Goal: Task Accomplishment & Management: Manage account settings

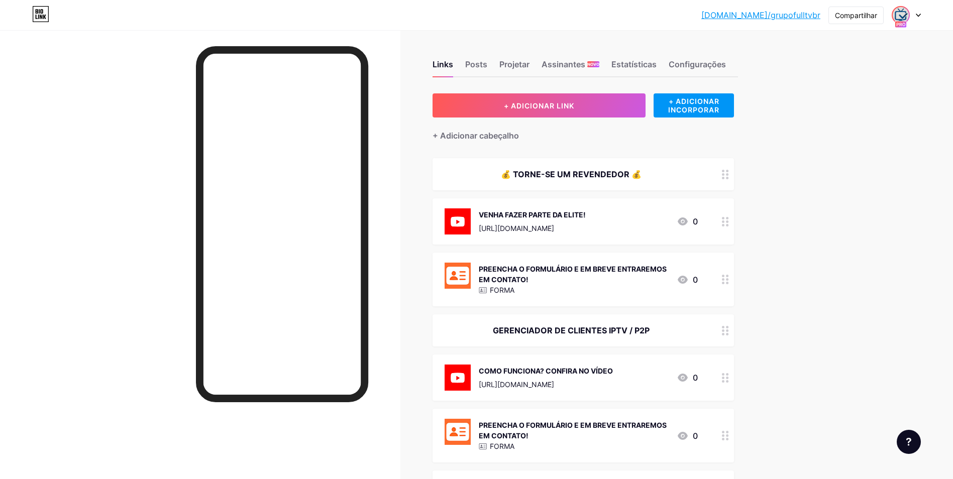
click at [897, 17] on img at bounding box center [901, 15] width 16 height 16
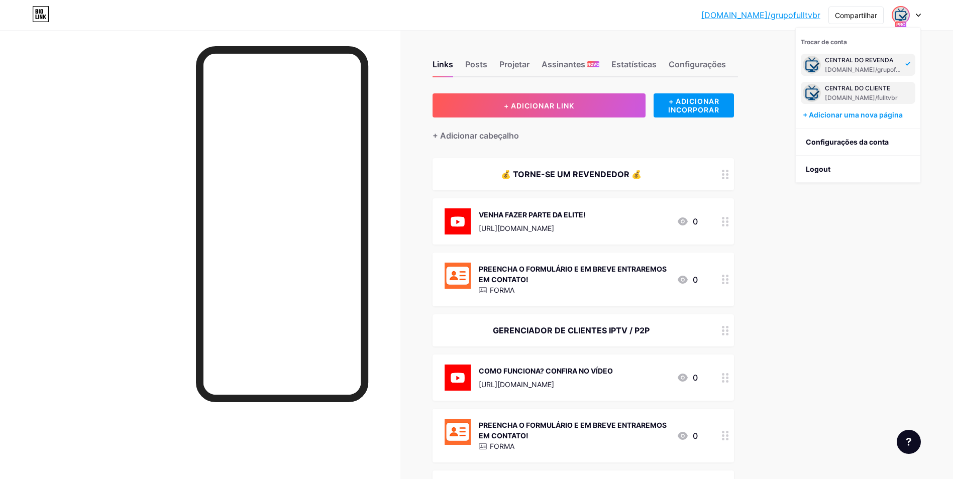
click at [854, 90] on div "CENTRAL DO CLIENTE" at bounding box center [862, 88] width 74 height 8
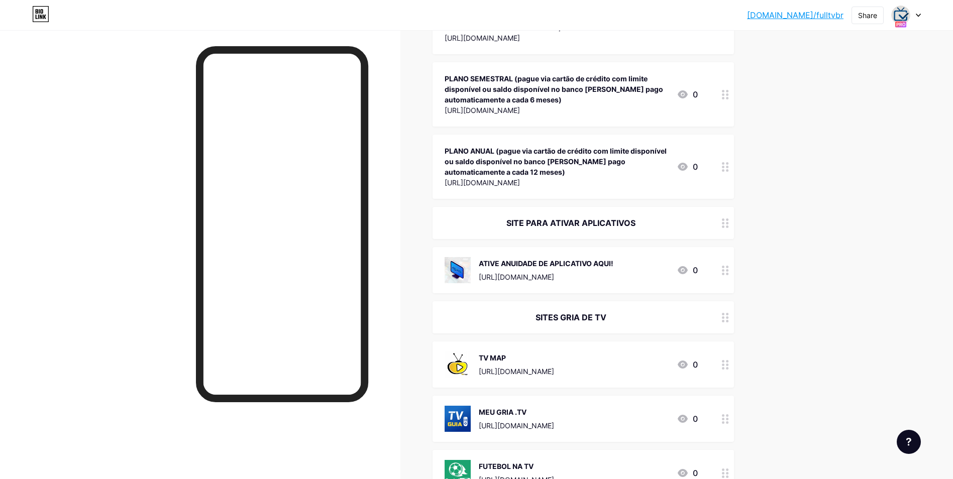
scroll to position [301, 0]
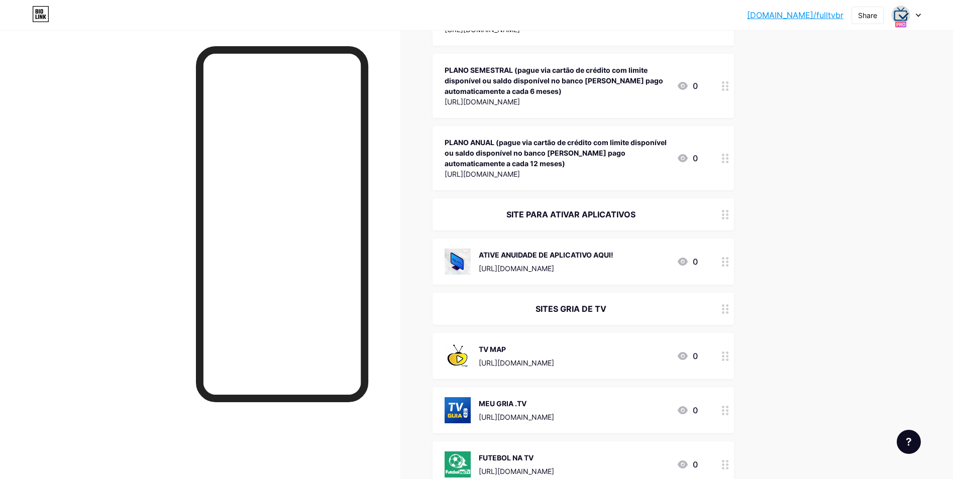
click at [577, 316] on div "SITES GRIA DE TV" at bounding box center [582, 309] width 301 height 32
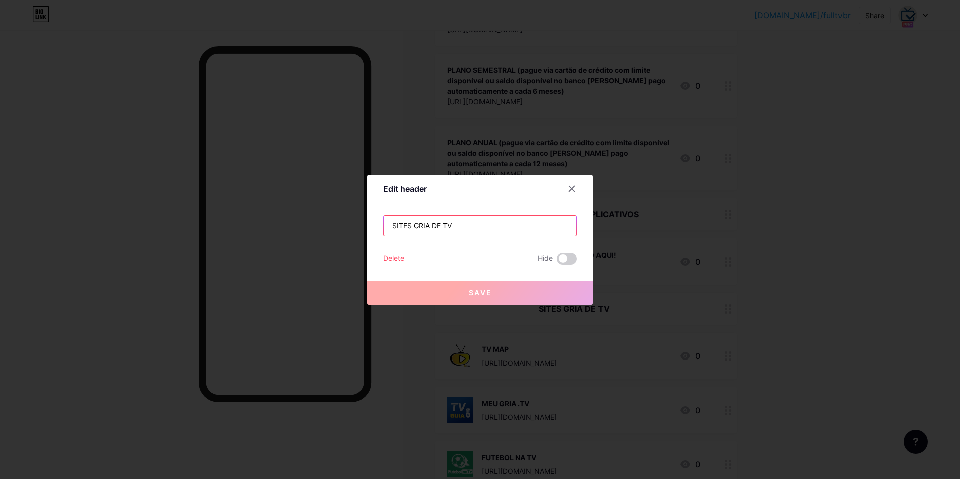
click at [419, 226] on input "SITES GRIA DE TV" at bounding box center [480, 226] width 193 height 20
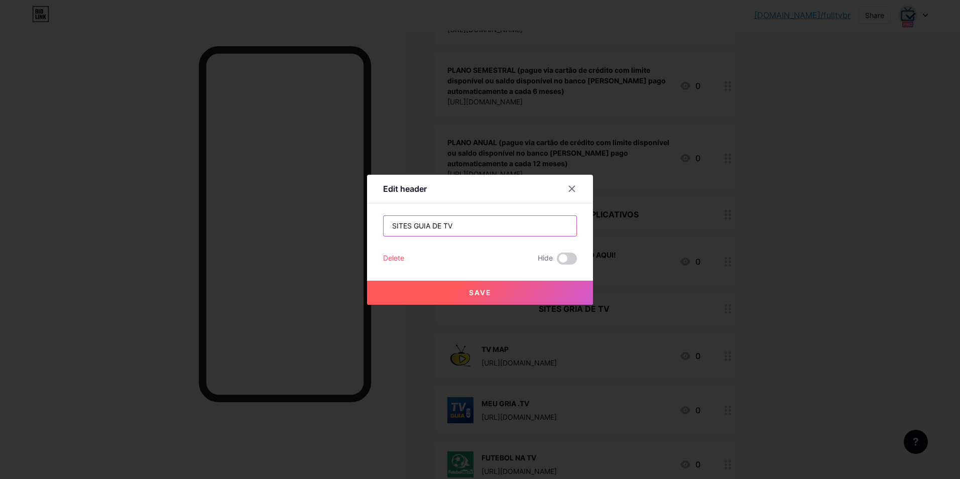
click at [426, 226] on input "SITES GUIA DE TV" at bounding box center [480, 226] width 193 height 20
type input "SITES GUIAS DE TV"
click at [476, 295] on span "Save" at bounding box center [480, 292] width 23 height 9
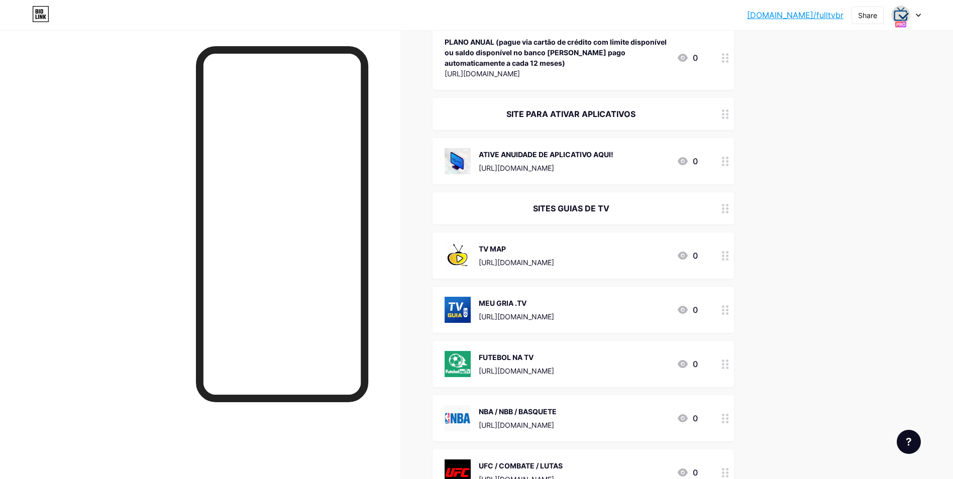
scroll to position [452, 0]
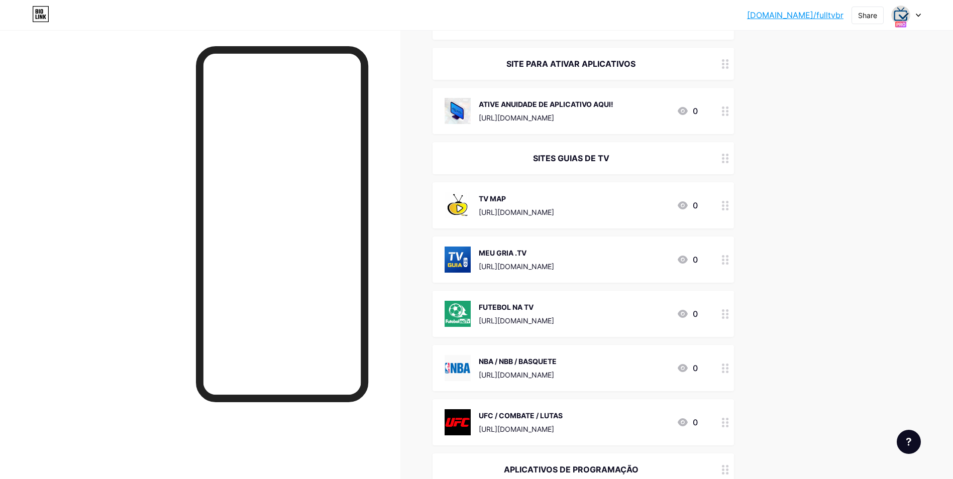
click at [510, 256] on div "MEU GRIA .TV" at bounding box center [516, 253] width 75 height 11
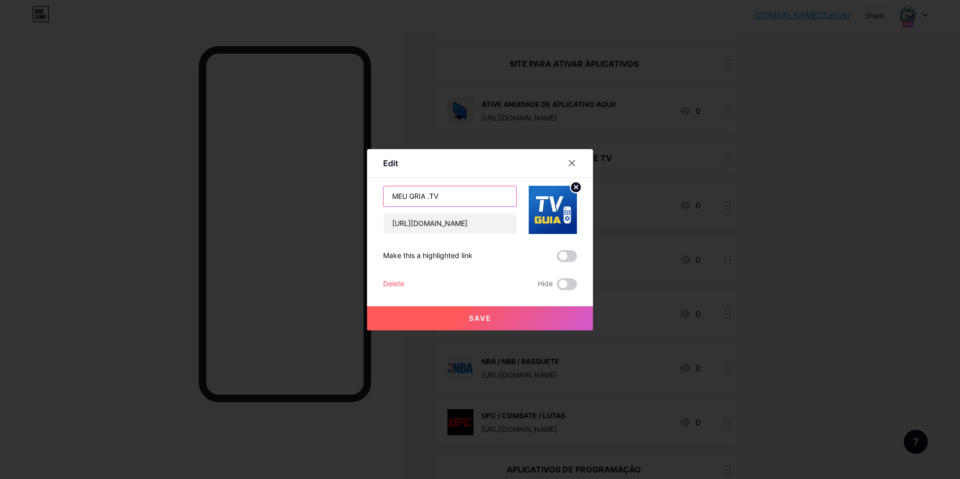
click at [415, 197] on input "MEU GRIA .TV" at bounding box center [450, 196] width 133 height 20
type input "MEU GUIA .TV"
click at [490, 321] on button "Save" at bounding box center [480, 318] width 226 height 24
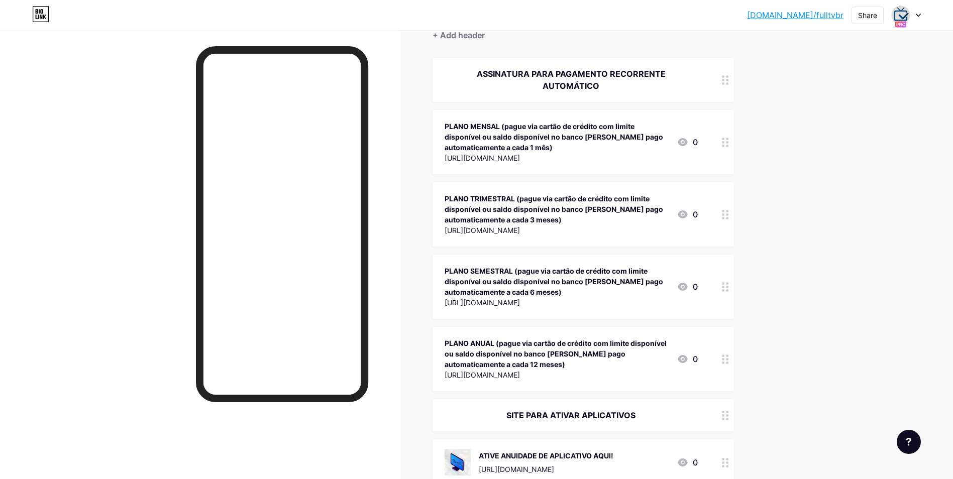
scroll to position [0, 0]
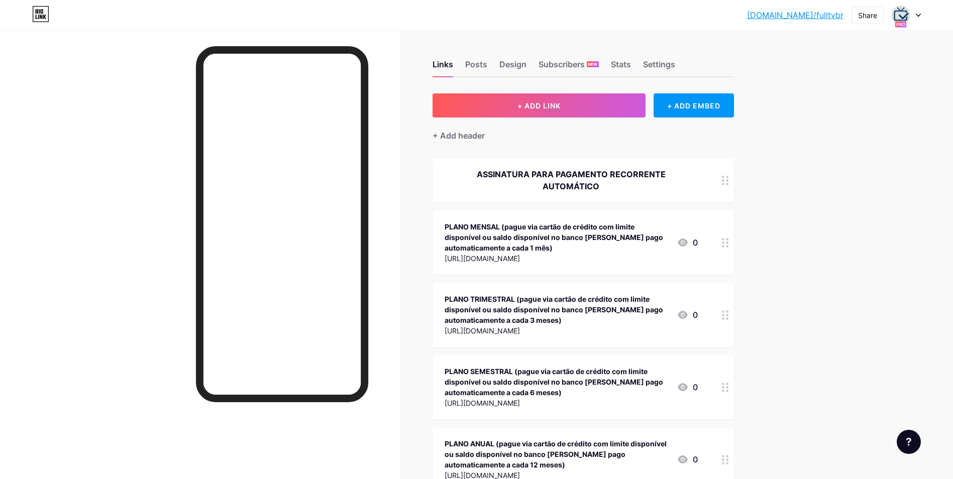
click at [902, 21] on icon at bounding box center [901, 25] width 12 height 8
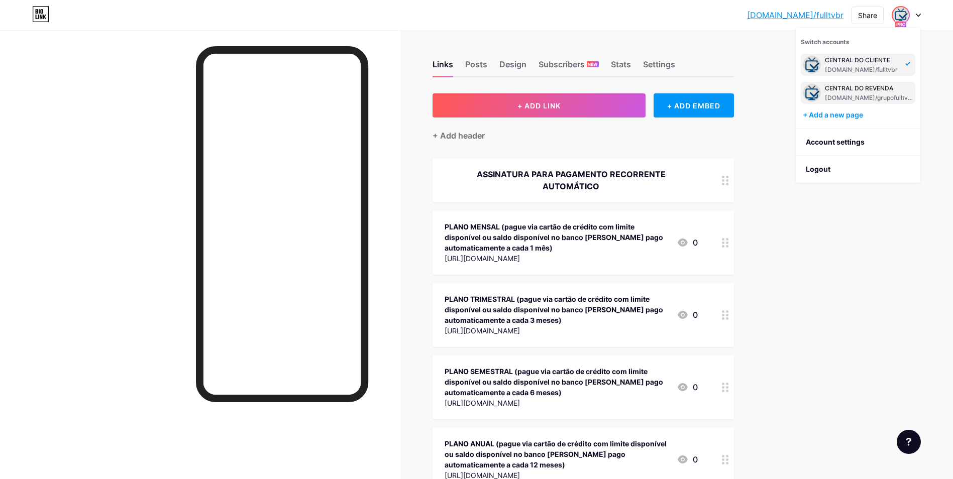
click at [853, 95] on div "[DOMAIN_NAME]/grupofulltvbr" at bounding box center [869, 98] width 88 height 8
